Goal: Task Accomplishment & Management: Manage account settings

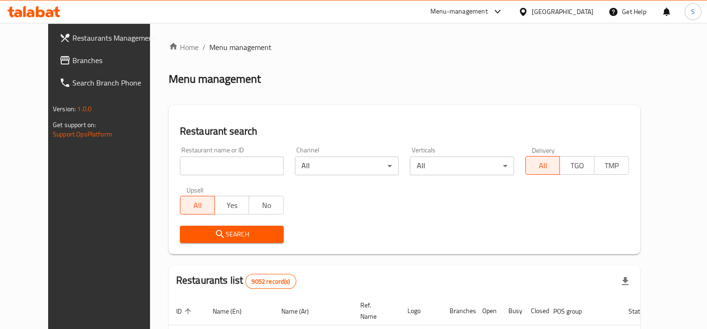
click at [196, 163] on input "search" at bounding box center [232, 165] width 104 height 19
click button "Search" at bounding box center [232, 234] width 104 height 17
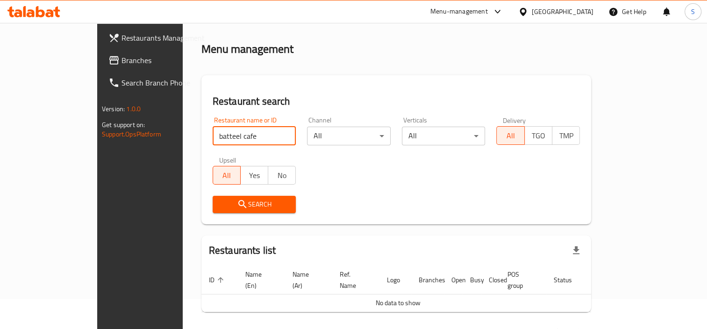
scroll to position [52, 0]
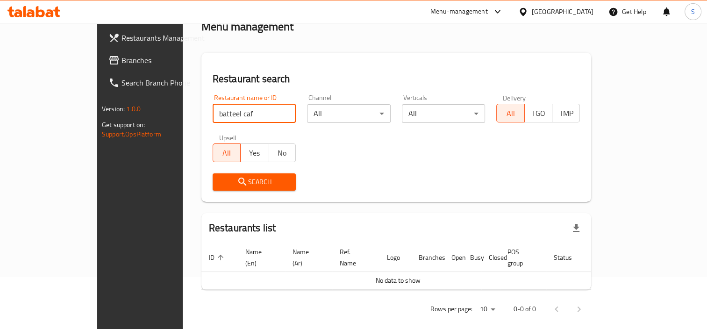
type input "batteel caf"
click button "Search" at bounding box center [255, 181] width 84 height 17
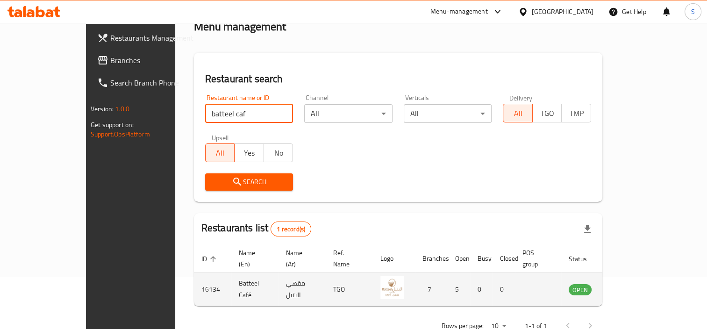
click at [629, 284] on icon "enhanced table" at bounding box center [623, 289] width 11 height 11
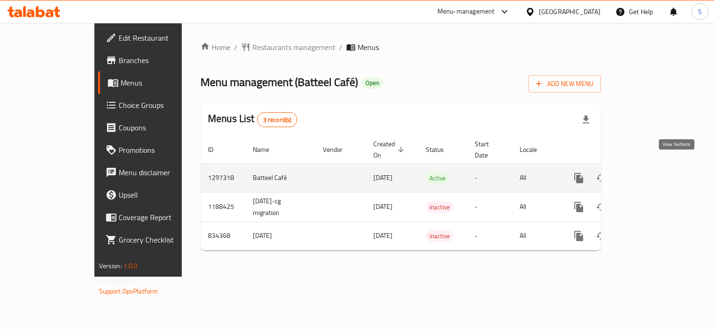
click at [657, 173] on link "enhanced table" at bounding box center [646, 178] width 22 height 22
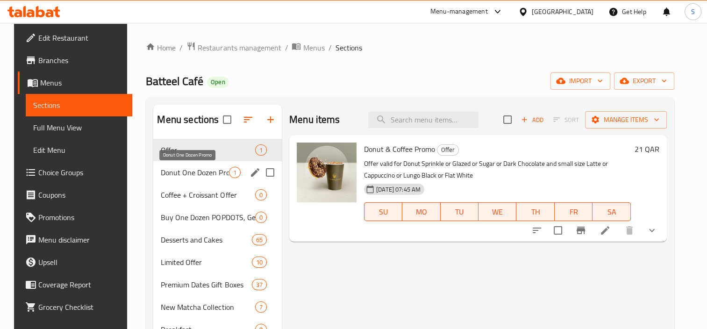
click at [209, 175] on span "Donut One Dozen Promo" at bounding box center [195, 172] width 68 height 11
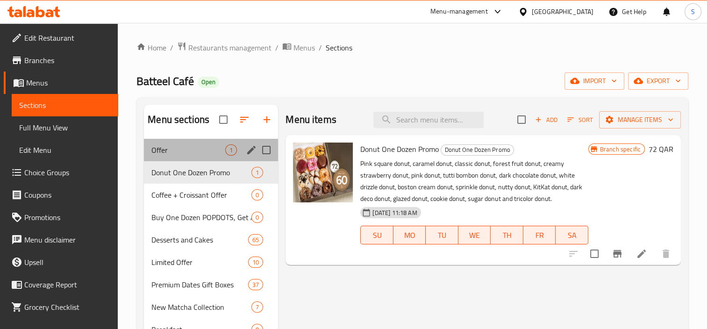
click at [223, 156] on div "Offer 1" at bounding box center [211, 150] width 134 height 22
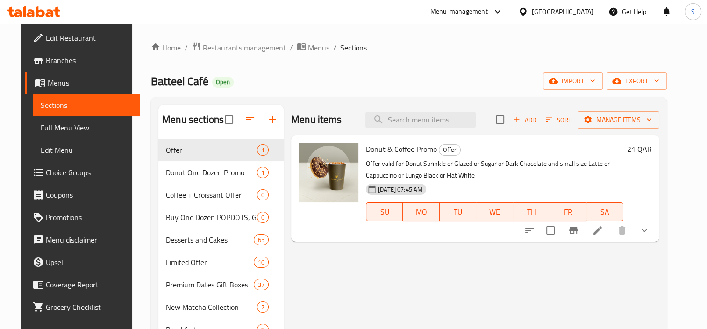
click at [394, 151] on span "Donut & Coffee Promo" at bounding box center [401, 149] width 71 height 14
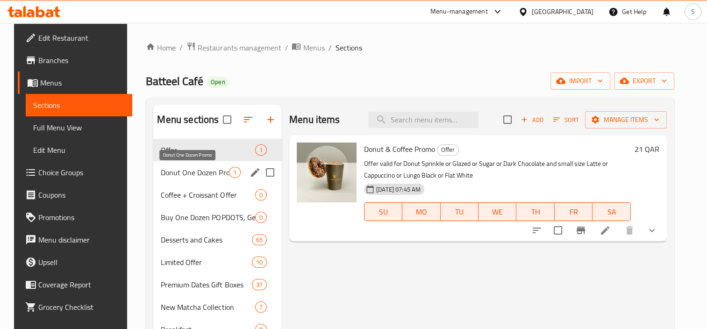
click at [215, 170] on span "Donut One Dozen Promo" at bounding box center [195, 172] width 68 height 11
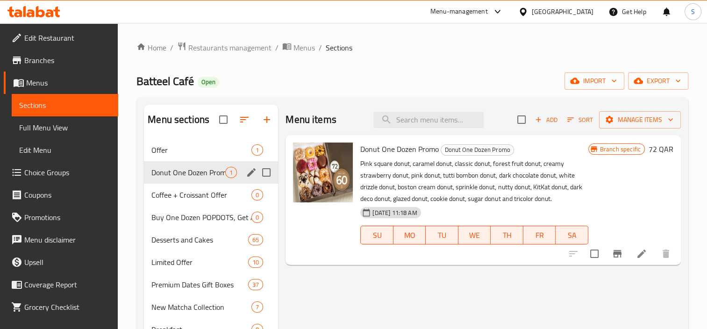
click at [211, 152] on span "Offer" at bounding box center [201, 149] width 100 height 11
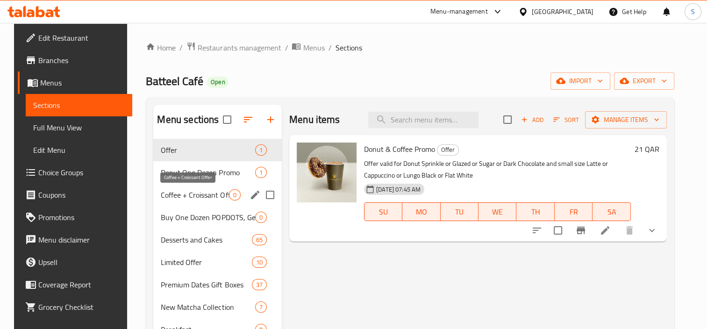
click at [224, 199] on span "Coffee + Croissant Offer" at bounding box center [195, 194] width 68 height 11
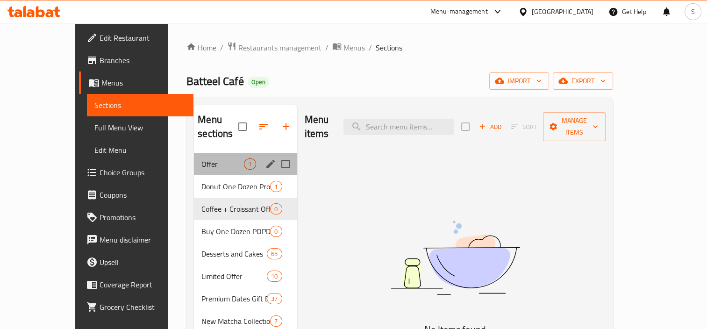
click at [220, 161] on div "Offer 1" at bounding box center [245, 164] width 103 height 22
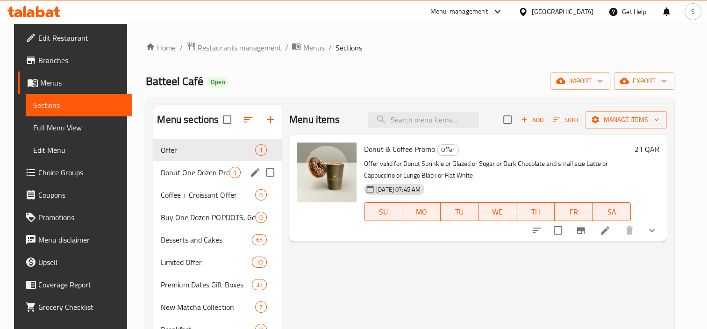
click at [202, 175] on span "Donut One Dozen Promo" at bounding box center [195, 172] width 68 height 11
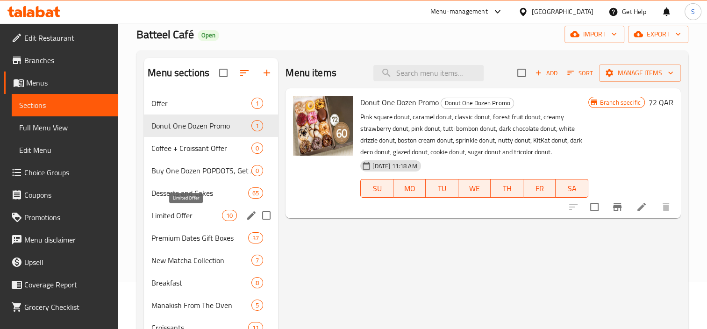
scroll to position [93, 0]
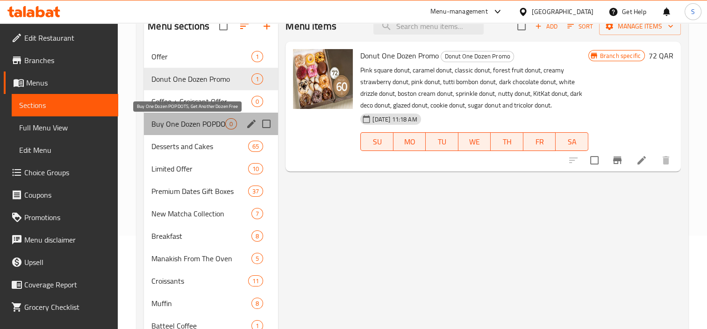
click at [218, 129] on span "Buy One Dozen POPDOTS, Get Another Dozen Free" at bounding box center [188, 123] width 74 height 11
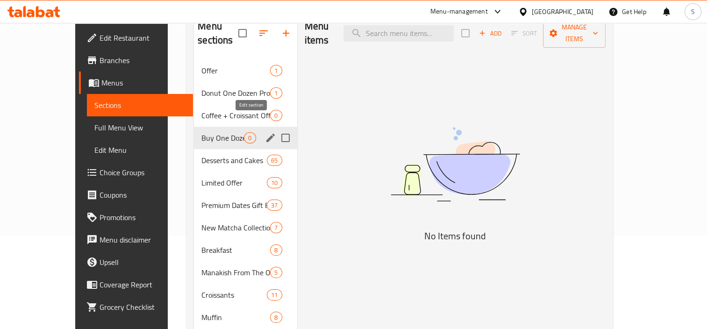
click at [265, 132] on icon "edit" at bounding box center [270, 137] width 11 height 11
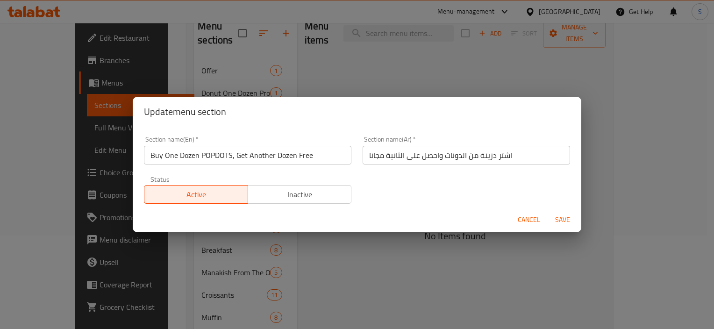
click at [310, 188] on span "Inactive" at bounding box center [300, 195] width 96 height 14
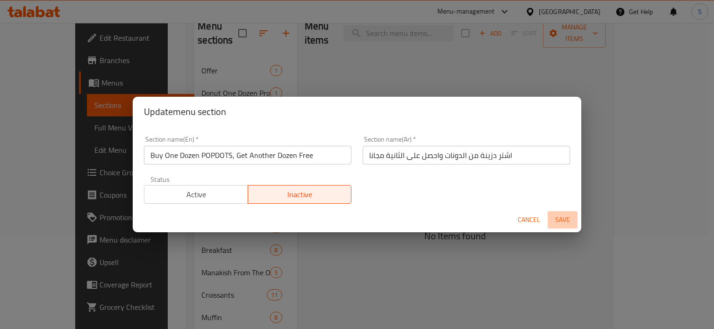
click at [566, 218] on span "Save" at bounding box center [562, 220] width 22 height 12
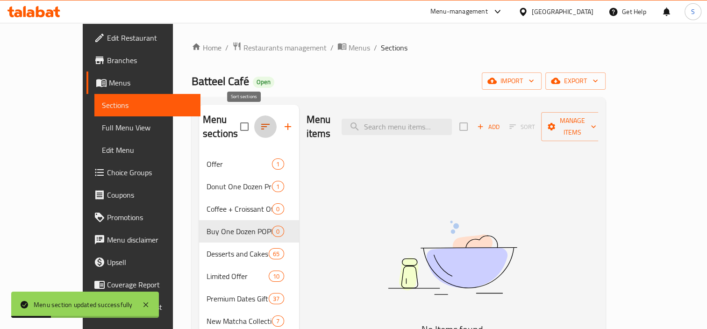
click at [254, 127] on button "button" at bounding box center [265, 126] width 22 height 22
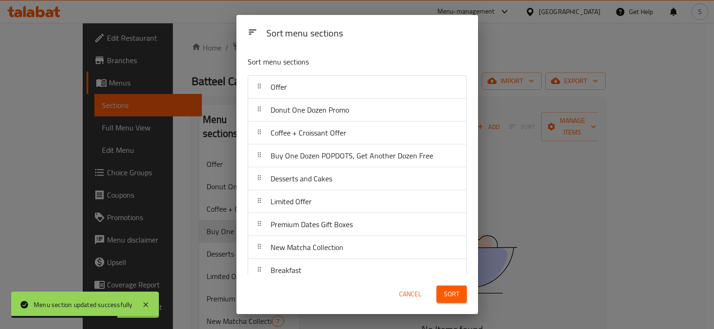
click at [348, 116] on div "Donut One Dozen Promo" at bounding box center [310, 110] width 86 height 22
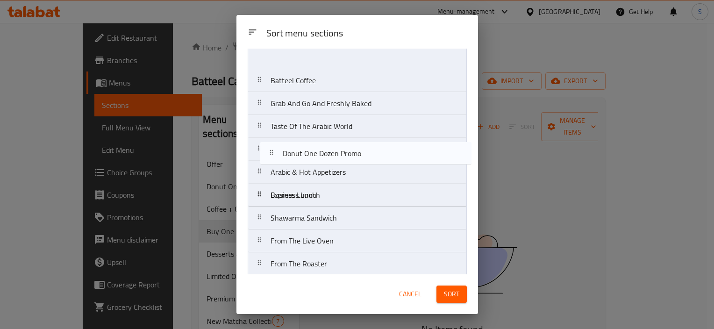
scroll to position [177, 0]
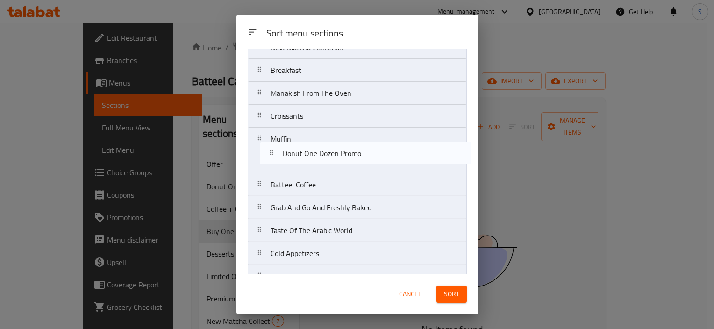
drag, startPoint x: 349, startPoint y: 113, endPoint x: 362, endPoint y: 159, distance: 47.6
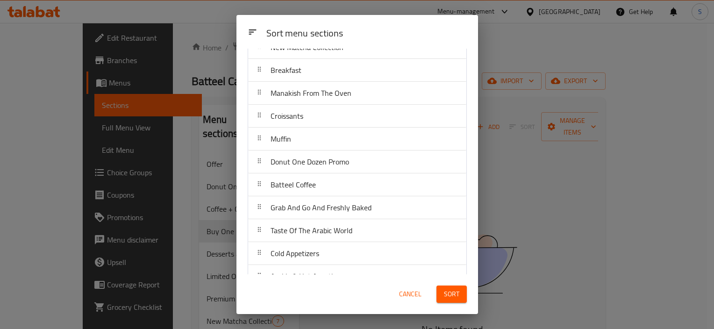
scroll to position [0, 0]
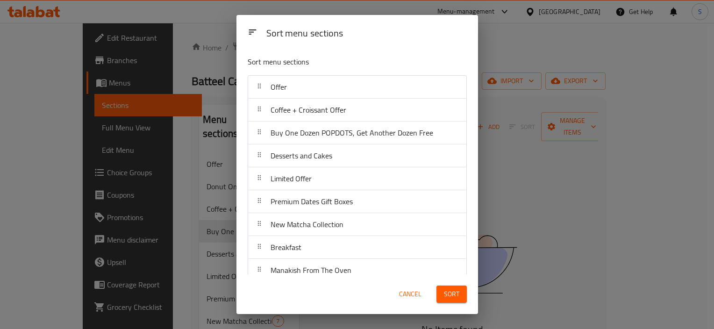
click at [410, 293] on span "Cancel" at bounding box center [410, 294] width 22 height 12
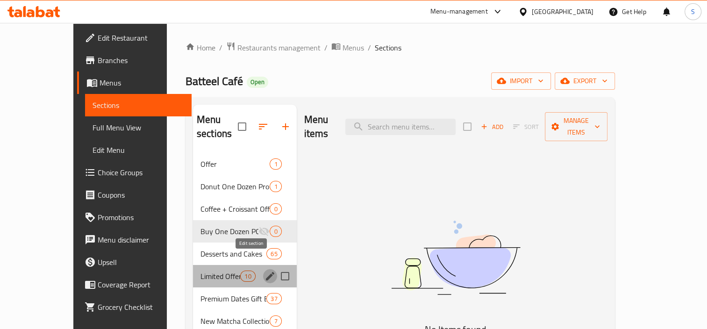
click at [264, 270] on icon "edit" at bounding box center [269, 275] width 11 height 11
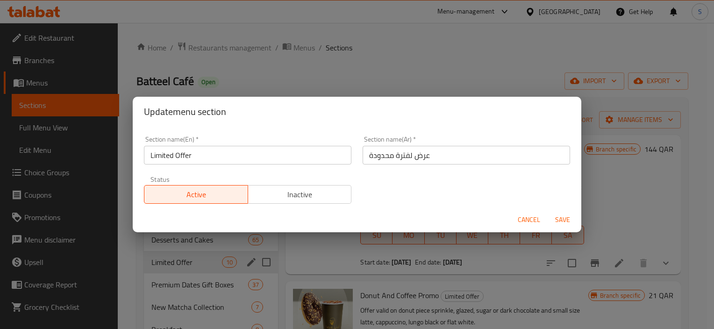
click at [294, 184] on div "Active Inactive" at bounding box center [247, 190] width 207 height 28
click at [296, 192] on span "Inactive" at bounding box center [300, 195] width 96 height 14
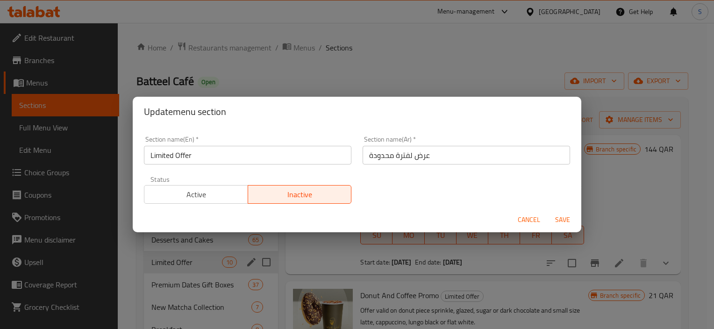
click at [553, 219] on span "Save" at bounding box center [562, 220] width 22 height 12
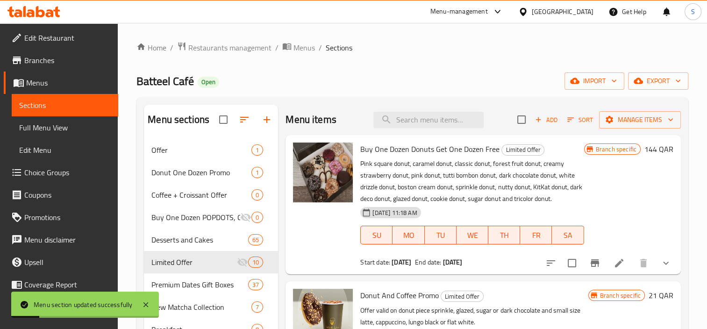
click at [248, 116] on icon "button" at bounding box center [244, 119] width 11 height 11
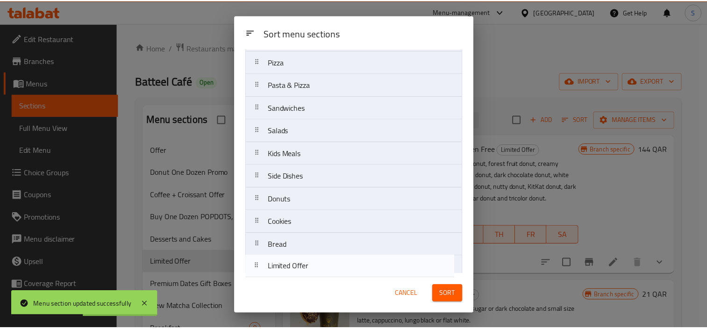
scroll to position [831, 0]
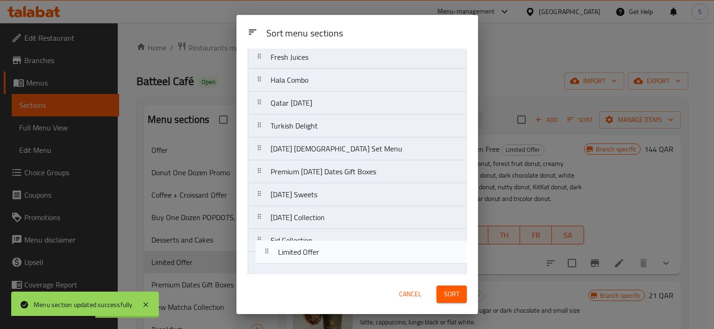
drag, startPoint x: 346, startPoint y: 197, endPoint x: 354, endPoint y: 251, distance: 54.8
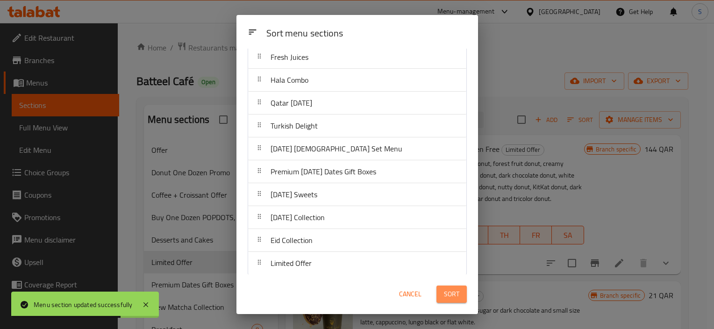
click at [452, 290] on span "Sort" at bounding box center [451, 294] width 15 height 12
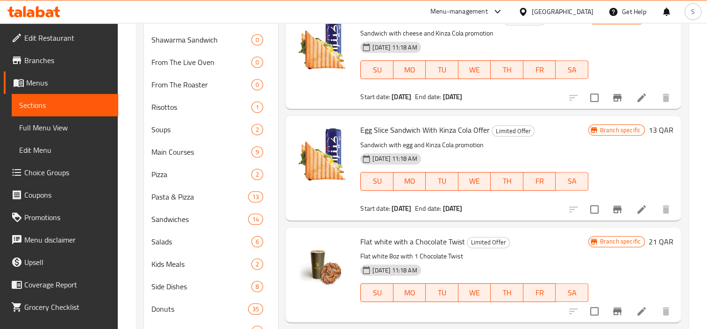
scroll to position [561, 0]
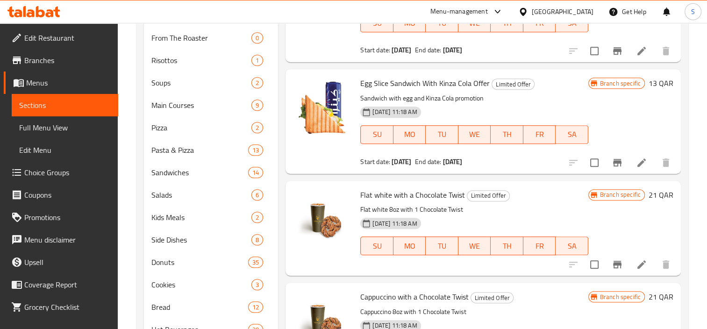
click at [425, 283] on div "Cappuccino with a Chocolate Twist Limited Offer Cappuccino 8oz with 1 Chocolate…" at bounding box center [482, 330] width 395 height 95
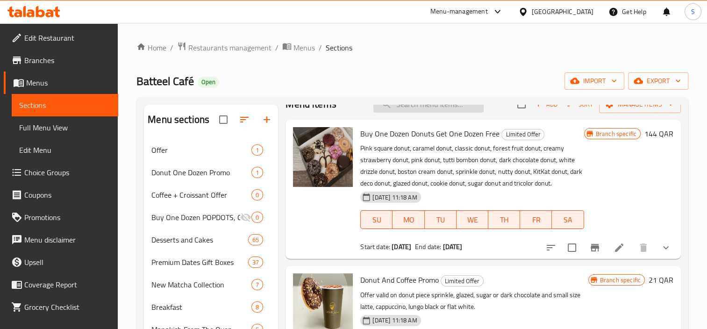
scroll to position [0, 0]
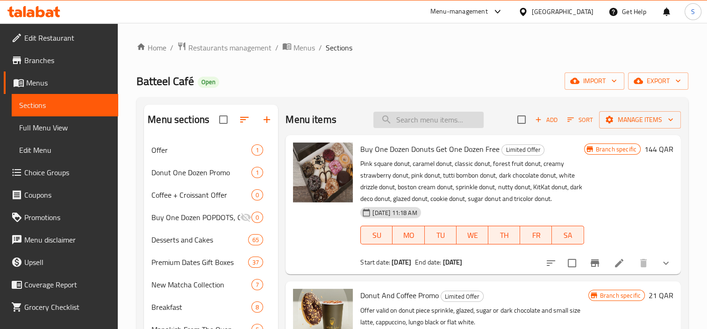
click at [410, 119] on input "search" at bounding box center [428, 120] width 110 height 16
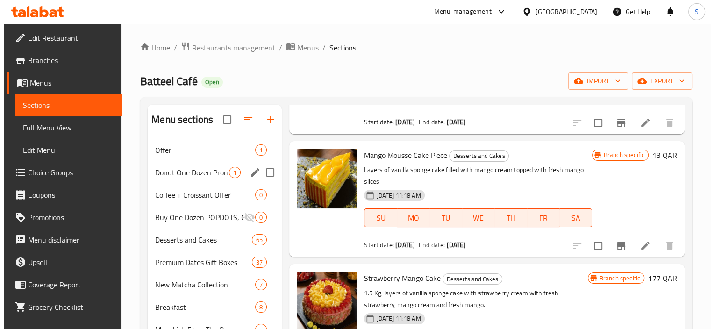
scroll to position [47, 0]
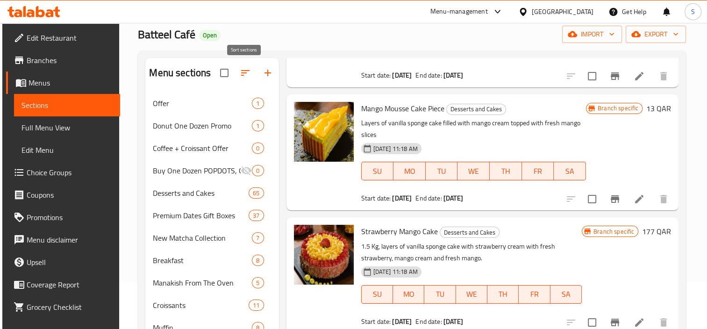
type input "mango"
click at [250, 69] on button "button" at bounding box center [245, 73] width 22 height 22
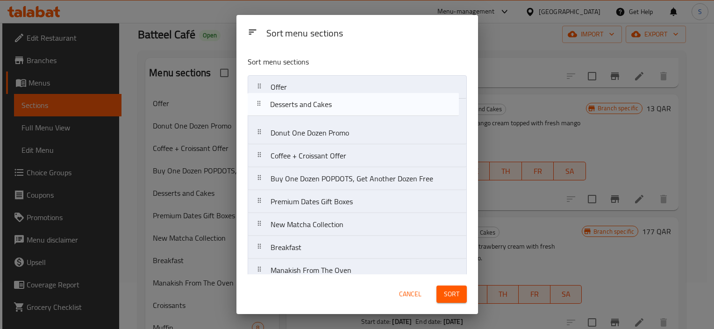
drag, startPoint x: 331, startPoint y: 180, endPoint x: 331, endPoint y: 100, distance: 79.9
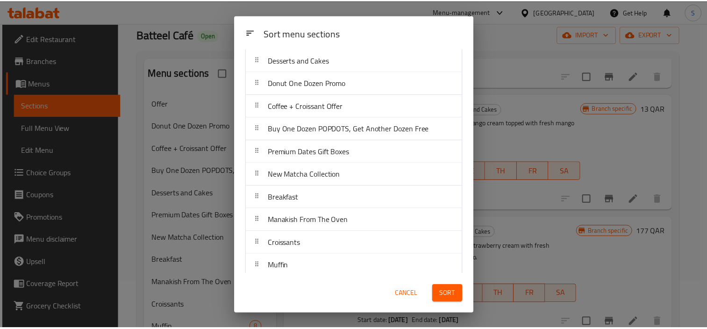
scroll to position [0, 0]
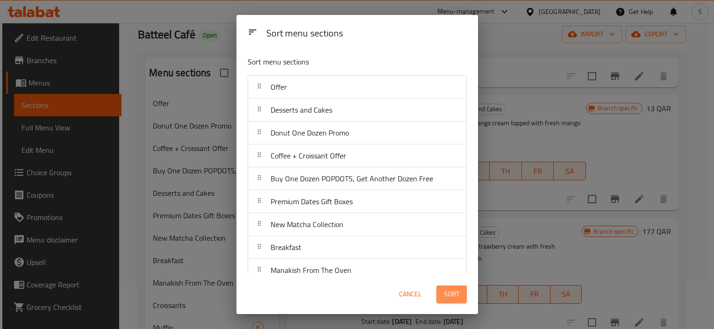
click at [456, 293] on span "Sort" at bounding box center [451, 294] width 15 height 12
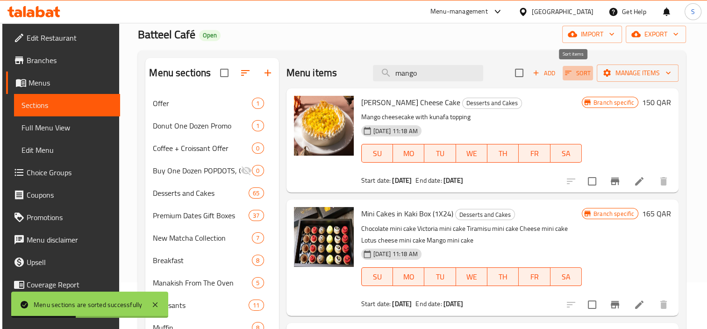
click at [583, 75] on span "Sort" at bounding box center [578, 73] width 26 height 11
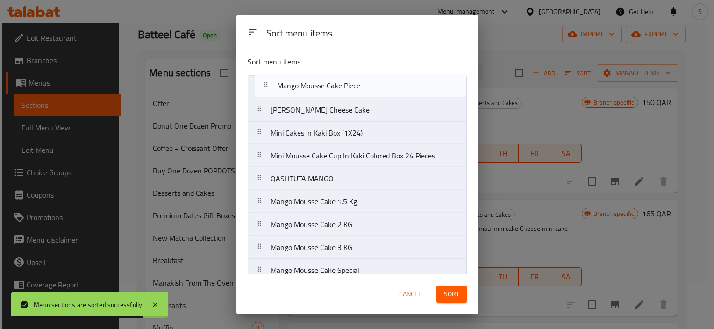
drag, startPoint x: 389, startPoint y: 179, endPoint x: 398, endPoint y: 91, distance: 88.3
click at [398, 91] on nav "Mango Kunafa Cheese Cake Mini Cakes in Kaki Box (1X24) Mini Mousse Cake Cup In …" at bounding box center [357, 316] width 219 height 482
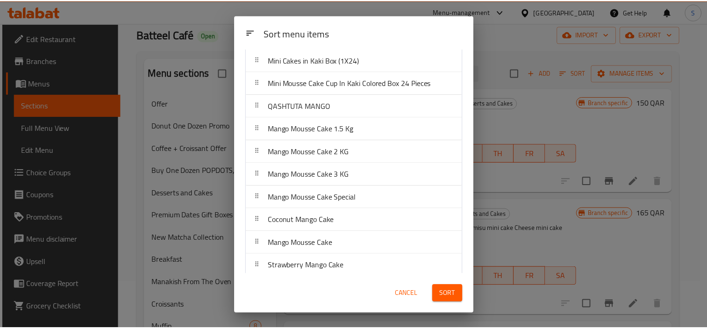
scroll to position [140, 0]
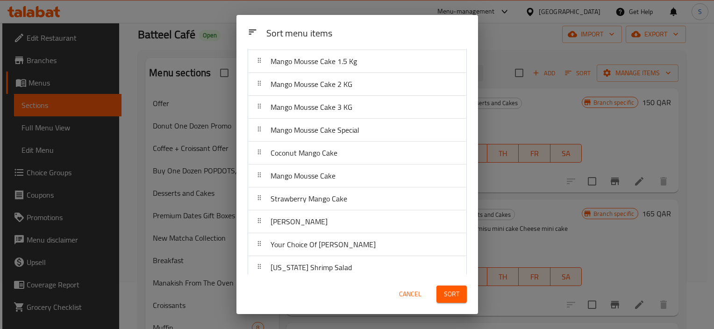
click at [444, 290] on span "Sort" at bounding box center [451, 294] width 15 height 12
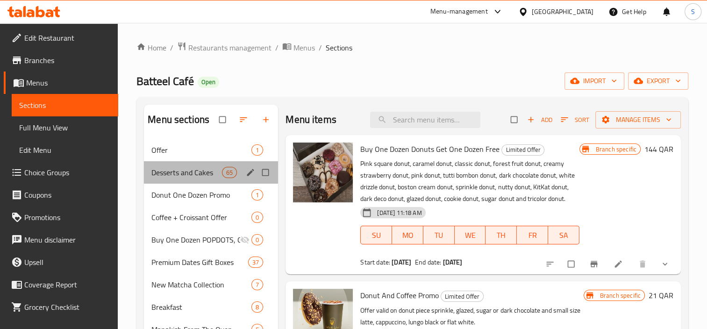
click at [199, 177] on span "Desserts and Cakes" at bounding box center [186, 172] width 71 height 11
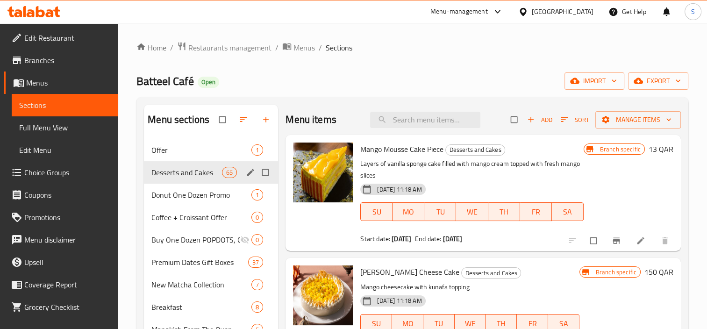
click at [216, 149] on span "Offer" at bounding box center [201, 149] width 100 height 11
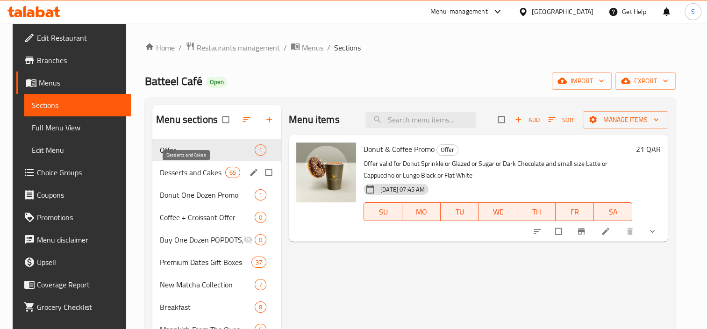
click at [200, 169] on span "Desserts and Cakes" at bounding box center [192, 172] width 65 height 11
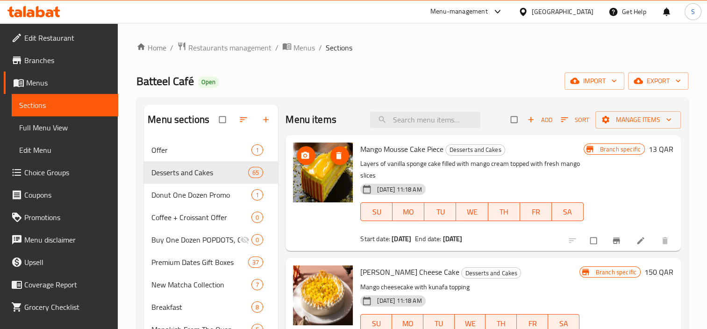
click at [418, 150] on span "Mango Mousse Cake Piece" at bounding box center [401, 149] width 83 height 14
drag, startPoint x: 418, startPoint y: 150, endPoint x: 467, endPoint y: 65, distance: 98.4
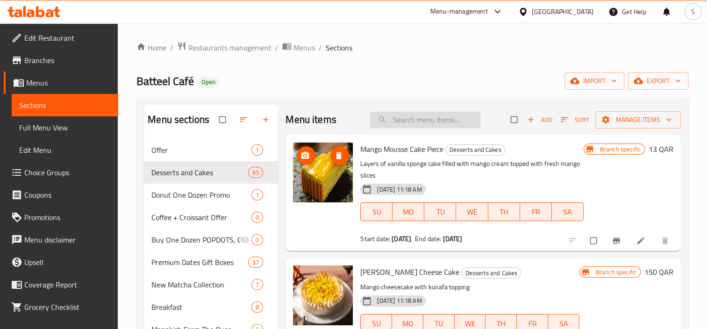
click at [405, 116] on input "search" at bounding box center [425, 120] width 110 height 16
click at [575, 115] on span "Sort" at bounding box center [575, 119] width 28 height 11
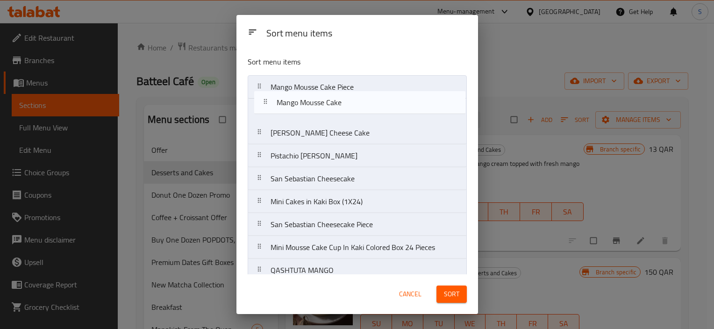
drag, startPoint x: 385, startPoint y: 126, endPoint x: 391, endPoint y: 104, distance: 22.8
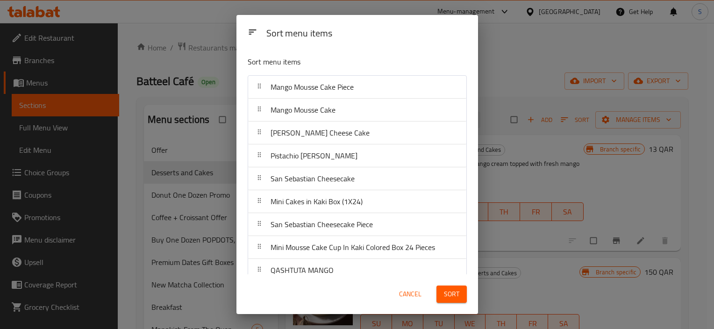
click at [459, 295] on span "Sort" at bounding box center [451, 294] width 15 height 12
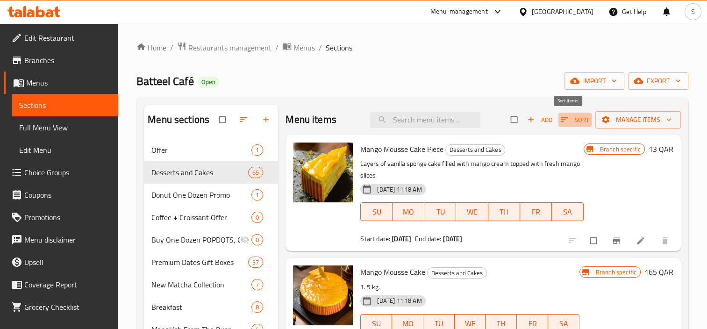
click at [580, 117] on span "Sort" at bounding box center [575, 119] width 28 height 11
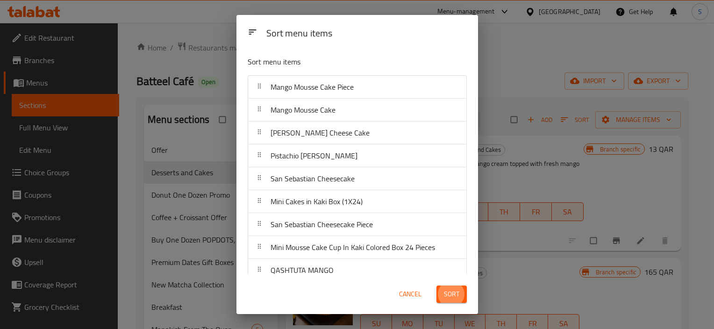
click at [440, 296] on button "Sort" at bounding box center [451, 293] width 30 height 17
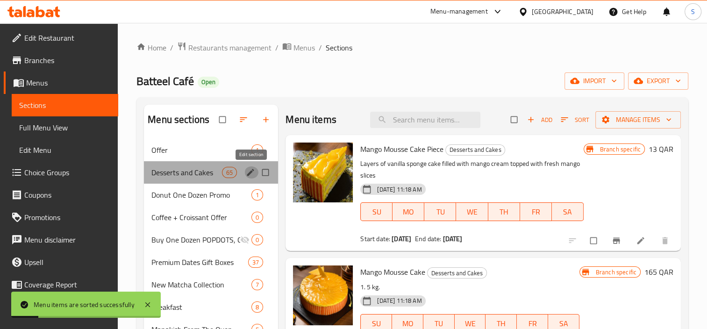
click at [254, 171] on icon "edit" at bounding box center [250, 172] width 9 height 9
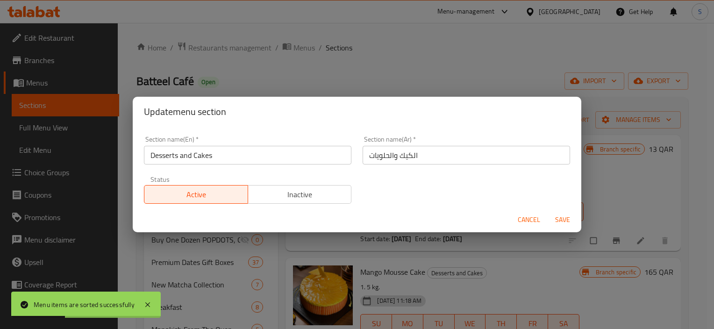
click at [518, 218] on button "Cancel" at bounding box center [529, 219] width 30 height 17
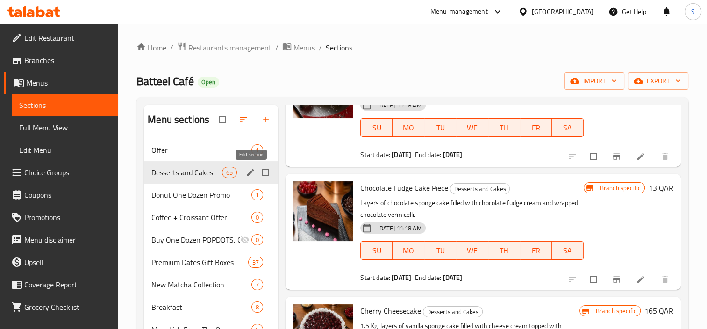
click at [251, 172] on icon "edit" at bounding box center [250, 172] width 7 height 7
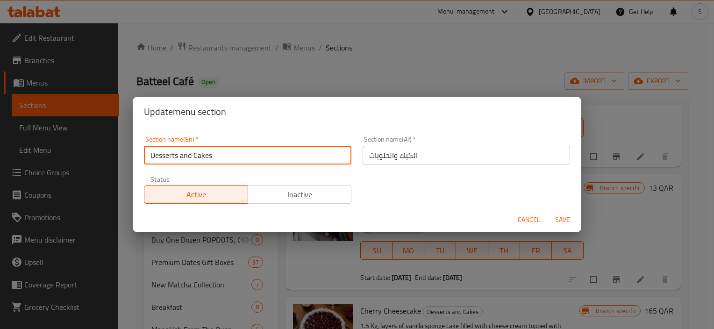
drag, startPoint x: 273, startPoint y: 158, endPoint x: 33, endPoint y: 153, distance: 240.6
click at [33, 153] on div "Update menu section Section name(En)   * Desserts and Cakes Section name(En) * …" at bounding box center [357, 164] width 714 height 329
type input "Cakes"
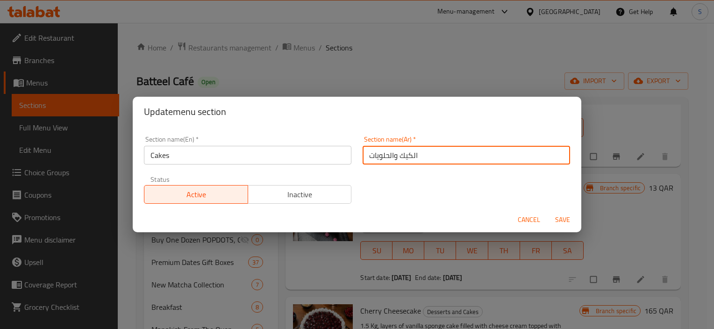
drag, startPoint x: 396, startPoint y: 155, endPoint x: 321, endPoint y: 155, distance: 75.2
click at [321, 155] on div "Section name(En)   * Cakes Section name(En) * Section name(Ar)   * الكيك والحلو…" at bounding box center [356, 169] width 437 height 79
type input "الكيك"
click at [547, 211] on button "Save" at bounding box center [562, 219] width 30 height 17
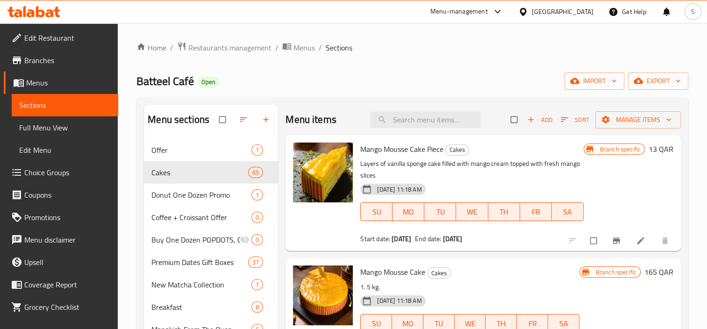
click at [69, 59] on span "Branches" at bounding box center [67, 60] width 86 height 11
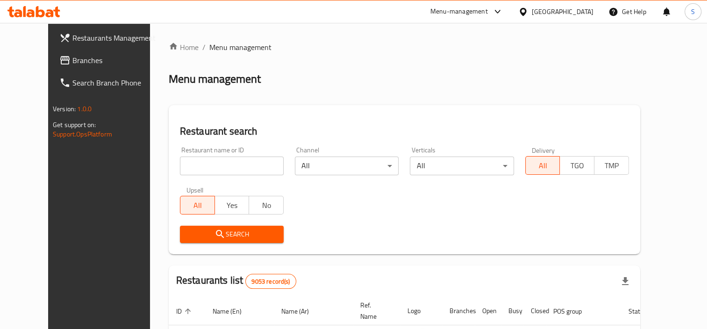
click at [180, 166] on input "search" at bounding box center [232, 165] width 104 height 19
type input "opera"
click button "Search" at bounding box center [232, 234] width 104 height 17
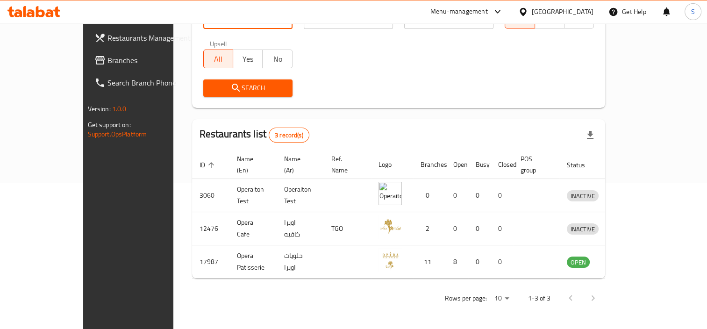
scroll to position [135, 0]
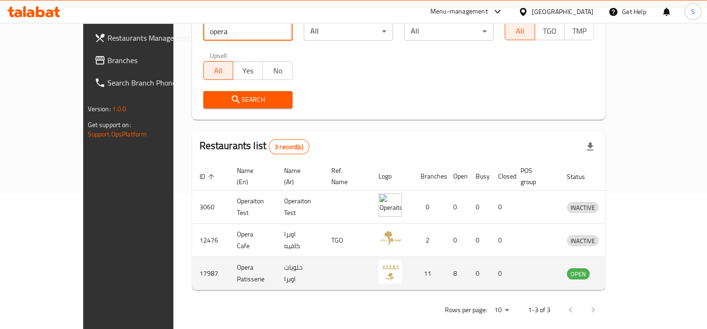
click at [626, 272] on icon "enhanced table" at bounding box center [624, 274] width 3 height 4
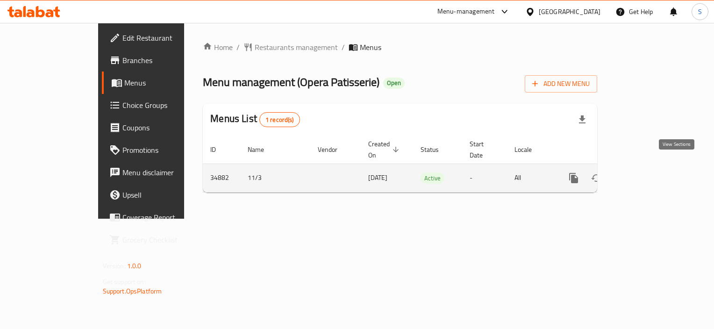
click at [646, 172] on icon "enhanced table" at bounding box center [640, 177] width 11 height 11
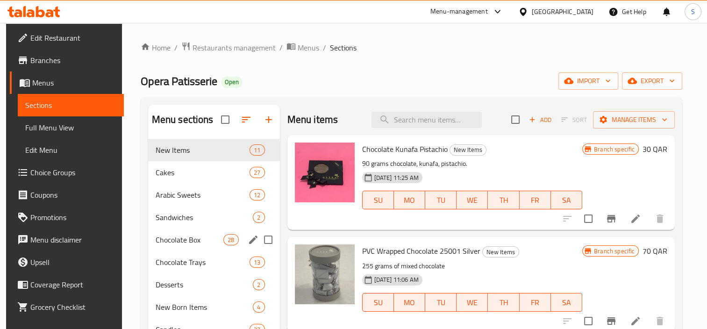
scroll to position [93, 0]
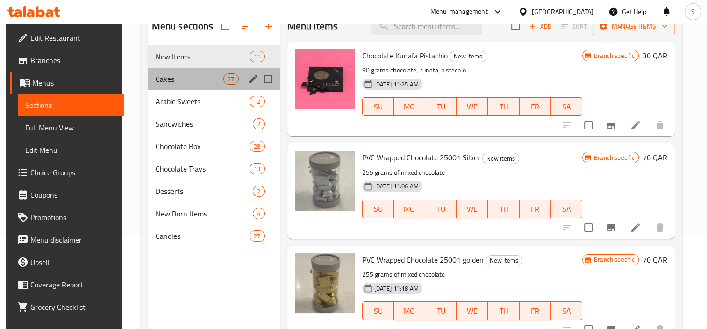
click at [180, 70] on div "Cakes 27" at bounding box center [214, 79] width 132 height 22
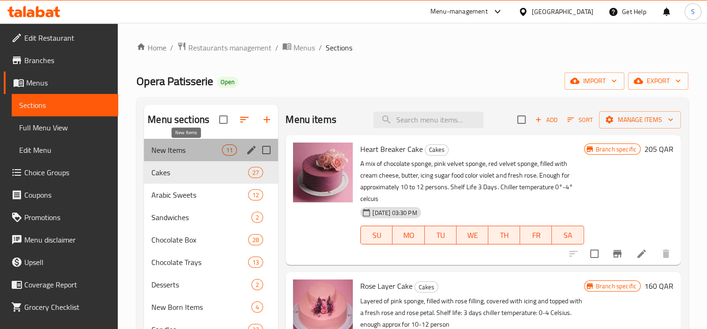
click at [170, 155] on span "New Items" at bounding box center [186, 149] width 71 height 11
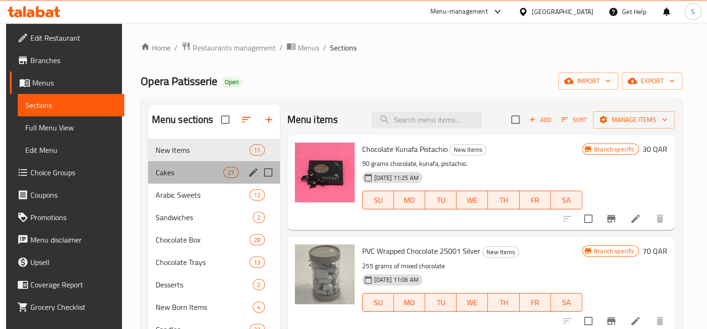
click at [175, 166] on div "Cakes 27" at bounding box center [214, 172] width 132 height 22
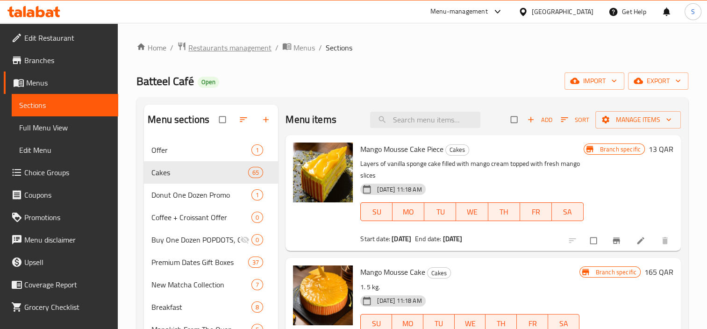
click at [236, 47] on span "Restaurants management" at bounding box center [229, 47] width 83 height 11
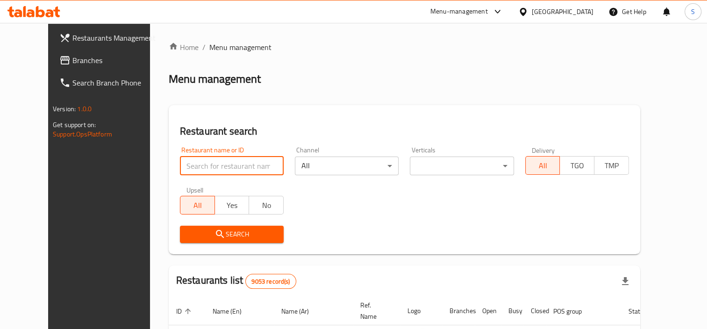
click at [247, 161] on input "search" at bounding box center [232, 165] width 104 height 19
type input "sable"
click button "Search" at bounding box center [232, 234] width 104 height 17
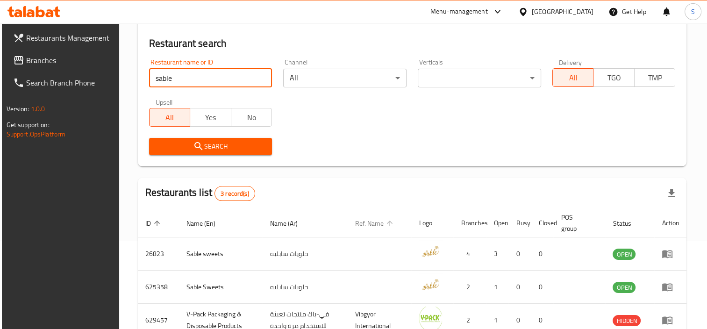
scroll to position [142, 0]
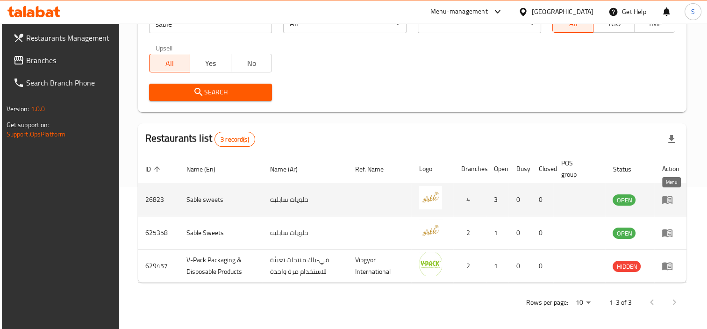
click at [673, 205] on icon "enhanced table" at bounding box center [666, 199] width 11 height 11
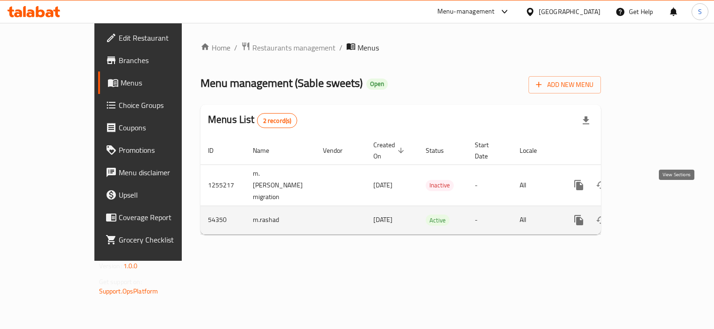
click at [657, 209] on link "enhanced table" at bounding box center [646, 220] width 22 height 22
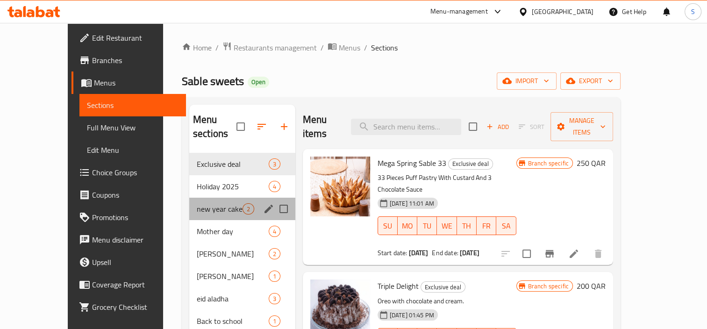
click at [220, 198] on div "new year cake 2" at bounding box center [242, 209] width 106 height 22
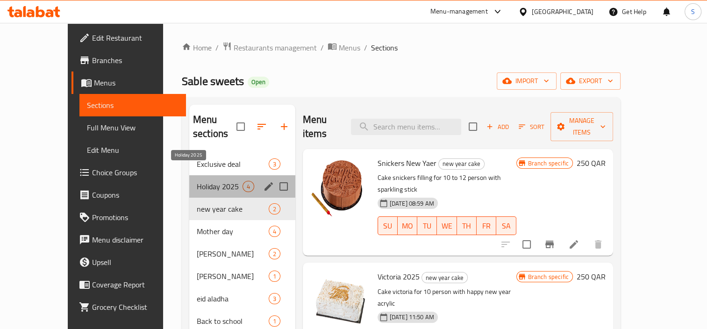
click at [217, 181] on span "Holiday 2025" at bounding box center [220, 186] width 46 height 11
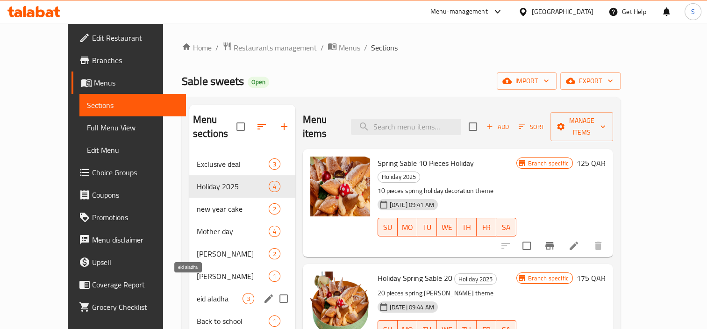
click at [197, 293] on span "eid aladha" at bounding box center [220, 298] width 46 height 11
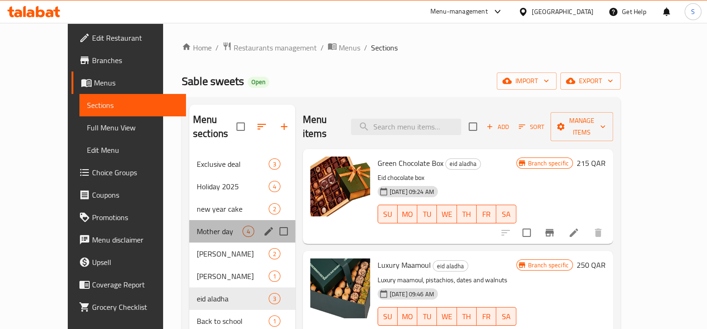
click at [192, 220] on div "Mother day 4" at bounding box center [242, 231] width 106 height 22
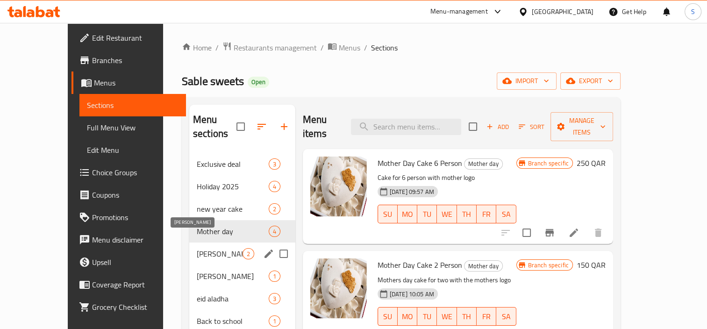
click at [207, 248] on span "[PERSON_NAME]" at bounding box center [220, 253] width 46 height 11
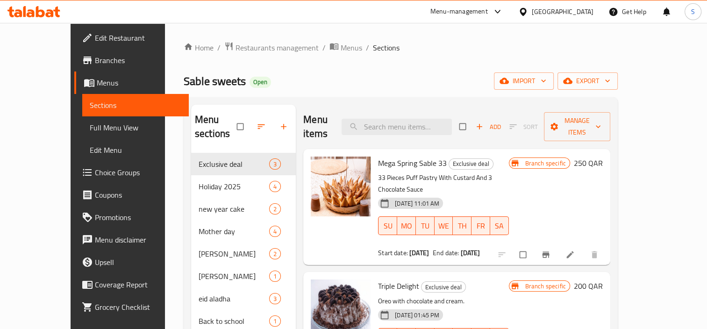
click at [242, 55] on div "Home / Restaurants management / Menus / Sections Sable sweets Open import expor…" at bounding box center [401, 316] width 434 height 548
click at [241, 53] on span "Restaurants management" at bounding box center [276, 47] width 83 height 11
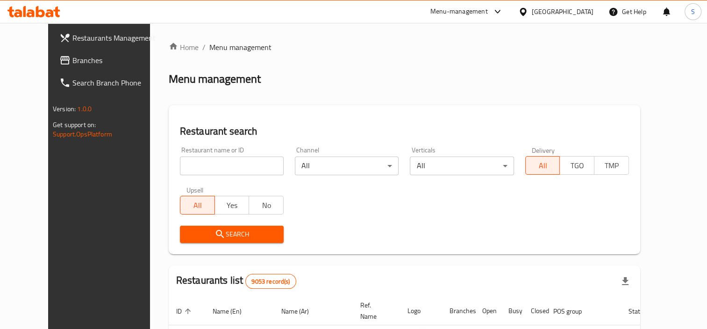
click at [225, 170] on input "search" at bounding box center [232, 165] width 104 height 19
type input "cake"
click button "Search" at bounding box center [232, 234] width 104 height 17
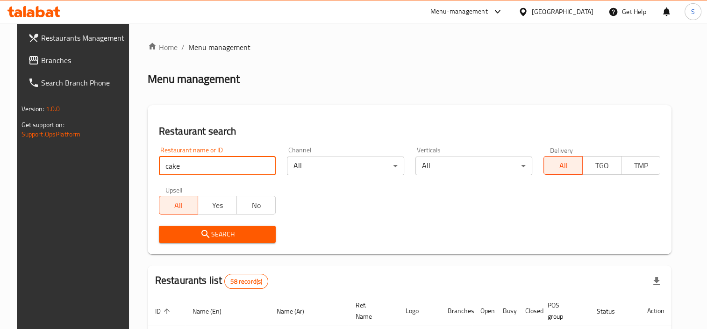
drag, startPoint x: 174, startPoint y: 163, endPoint x: 116, endPoint y: 163, distance: 57.9
click button "Search" at bounding box center [217, 234] width 117 height 17
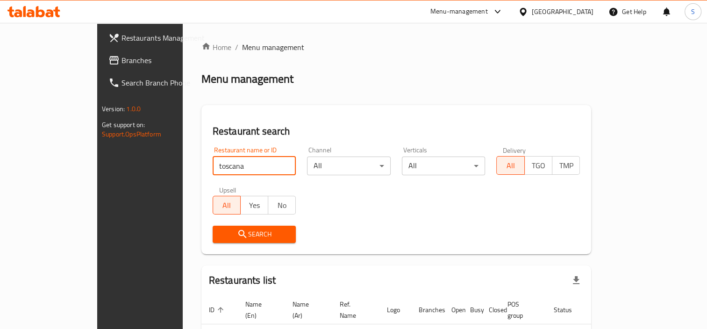
type input "toscana"
click button "Search" at bounding box center [255, 234] width 84 height 17
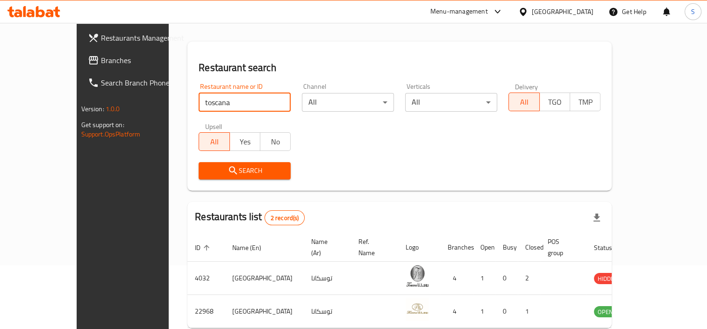
scroll to position [102, 0]
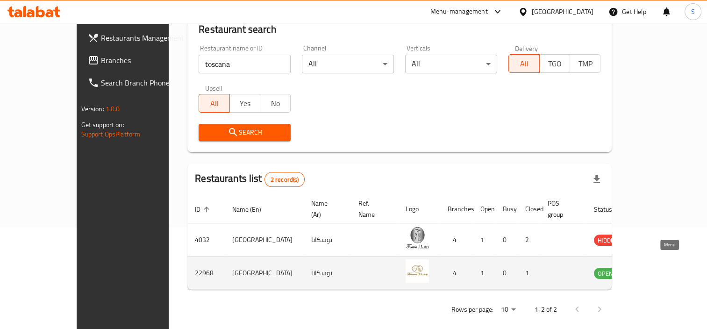
click at [654, 270] on icon "enhanced table" at bounding box center [648, 274] width 10 height 8
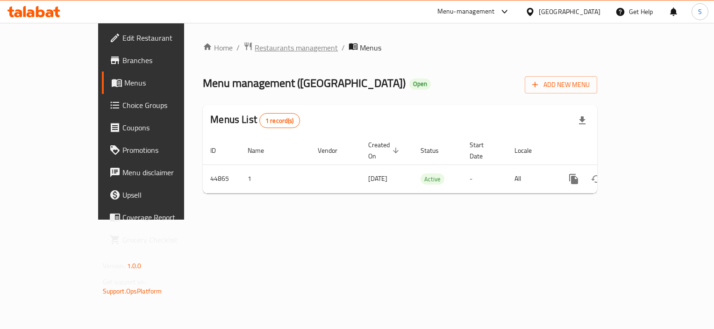
click at [255, 52] on span "Restaurants management" at bounding box center [296, 47] width 83 height 11
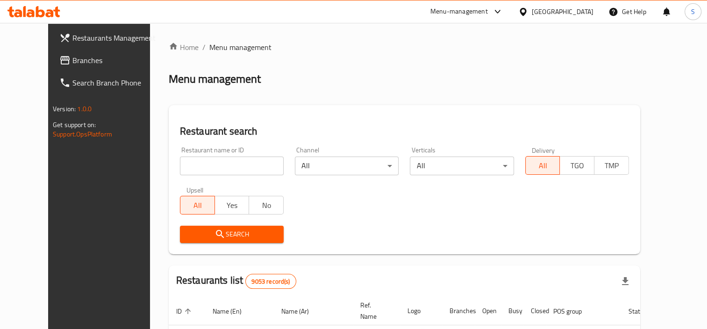
click at [231, 178] on div "Restaurant name or ID Restaurant name or ID Channel All ​ Verticals All ​ Deliv…" at bounding box center [404, 194] width 460 height 107
drag, startPoint x: 231, startPoint y: 178, endPoint x: 229, endPoint y: 161, distance: 16.5
click at [229, 161] on input "search" at bounding box center [232, 165] width 104 height 19
click button "Search" at bounding box center [232, 234] width 104 height 17
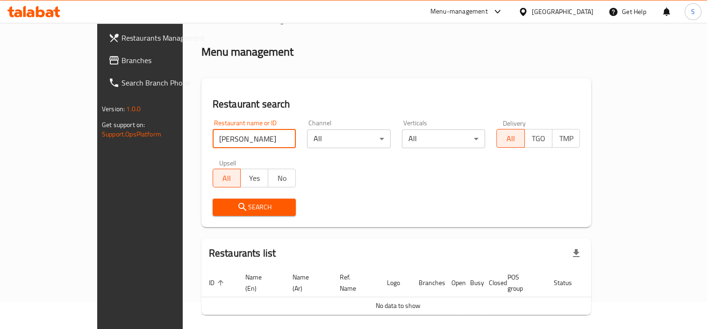
scroll to position [52, 0]
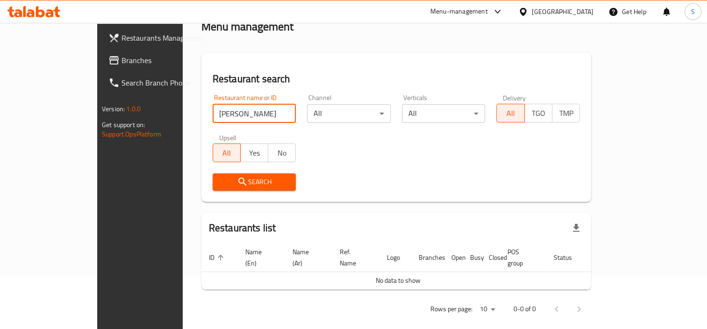
click button "Search" at bounding box center [255, 181] width 84 height 17
drag, startPoint x: 204, startPoint y: 117, endPoint x: 72, endPoint y: 107, distance: 132.1
click at [97, 107] on div "Restaurants Management Branches Search Branch Phone Version: 1.0.0 Get support …" at bounding box center [353, 155] width 512 height 369
type input "batteel"
click button "Search" at bounding box center [255, 181] width 84 height 17
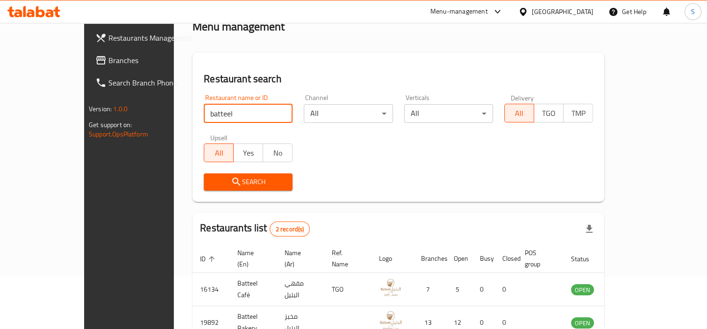
scroll to position [99, 0]
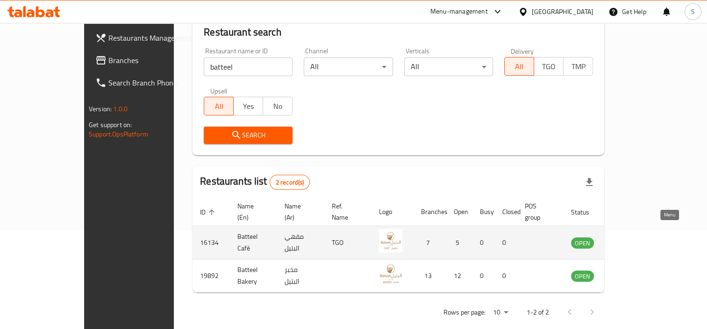
click at [637, 237] on link "enhanced table" at bounding box center [628, 242] width 17 height 11
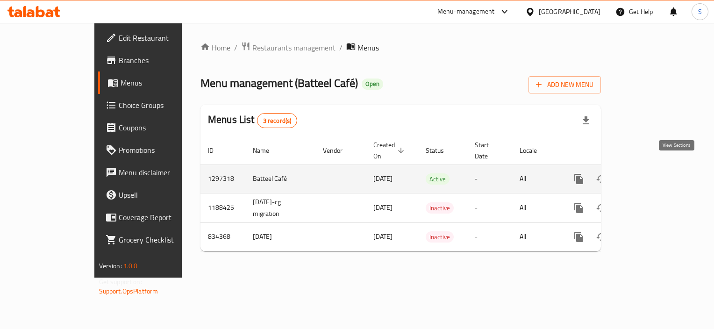
click at [652, 173] on icon "enhanced table" at bounding box center [645, 178] width 11 height 11
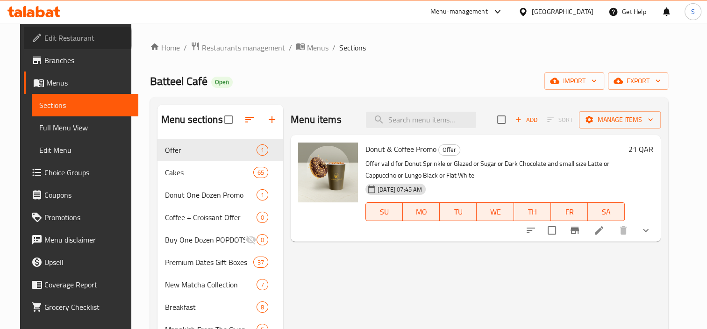
click at [51, 38] on span "Edit Restaurant" at bounding box center [87, 37] width 86 height 11
